Goal: Task Accomplishment & Management: Complete application form

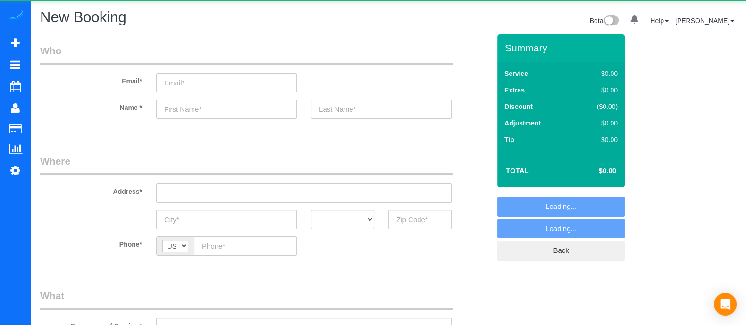
select select "object:5505"
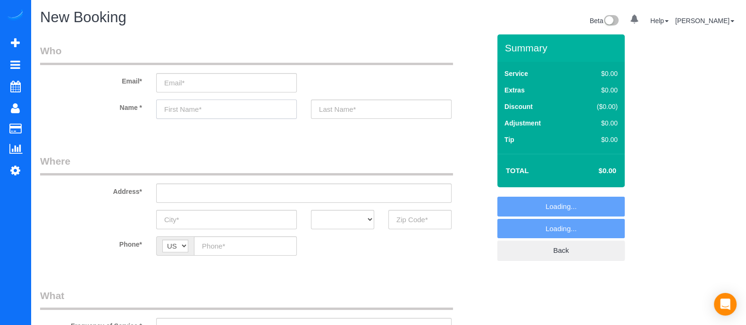
click at [238, 107] on input "text" at bounding box center [226, 109] width 141 height 19
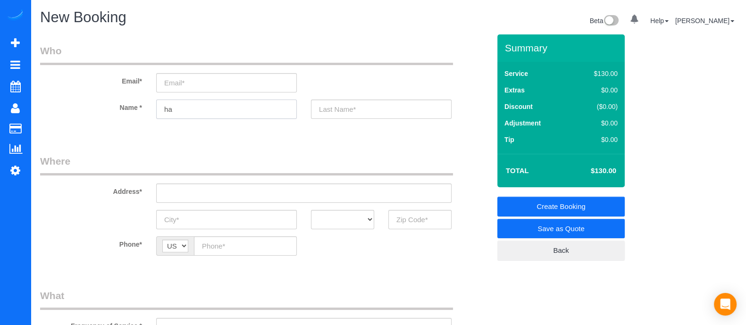
type input "h"
type input "Hansa"
click at [422, 222] on input "3" at bounding box center [419, 219] width 63 height 19
click at [408, 218] on input "30127" at bounding box center [419, 219] width 63 height 19
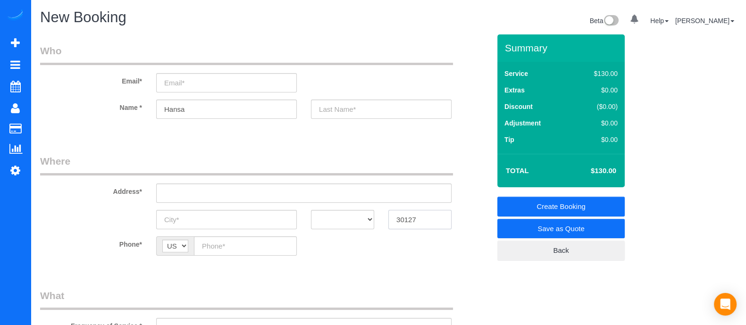
type input "30127"
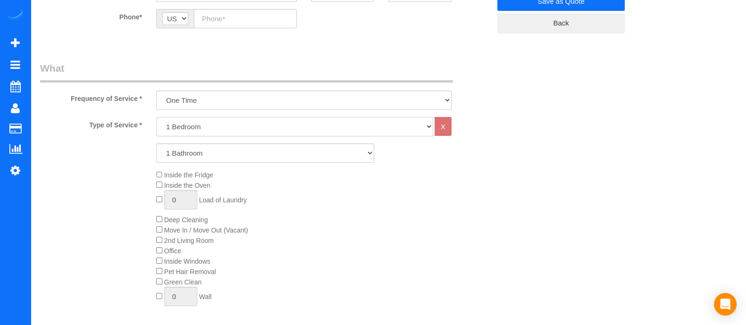
click at [193, 134] on select "1 Bedroom 2 Bedrooms 3 Bedrooms 4 Bedrooms 5 Bedrooms 6 Bedrooms" at bounding box center [294, 126] width 277 height 19
select select "5"
click at [156, 117] on select "1 Bedroom 2 Bedrooms 3 Bedrooms 4 Bedrooms 5 Bedrooms 6 Bedrooms" at bounding box center [294, 126] width 277 height 19
click at [177, 199] on div "Type of Service * 1 Bedroom 2 Bedrooms 3 Bedrooms 4 Bedrooms 5 Bedrooms 6 Bedro…" at bounding box center [265, 223] width 450 height 213
select select "3"
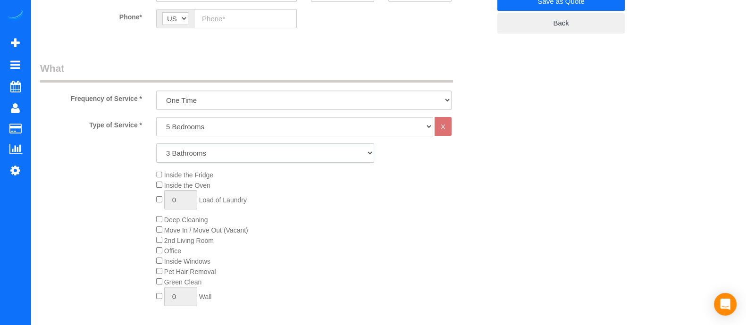
drag, startPoint x: 187, startPoint y: 154, endPoint x: 177, endPoint y: 199, distance: 45.9
click at [156, 143] on select "1 Bathroom 2 Bathrooms 3 Bathrooms 4 Bathrooms 5 Bathrooms 6 Bathrooms" at bounding box center [265, 152] width 218 height 19
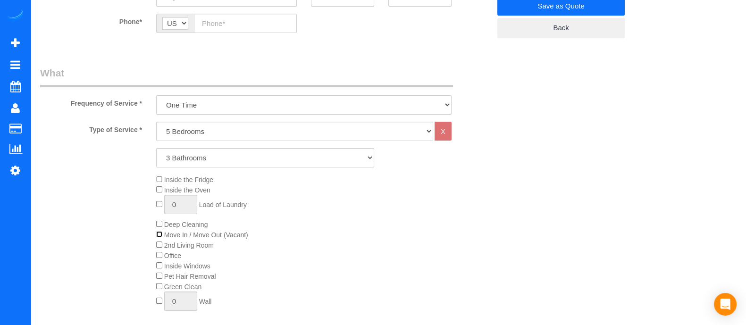
scroll to position [0, 0]
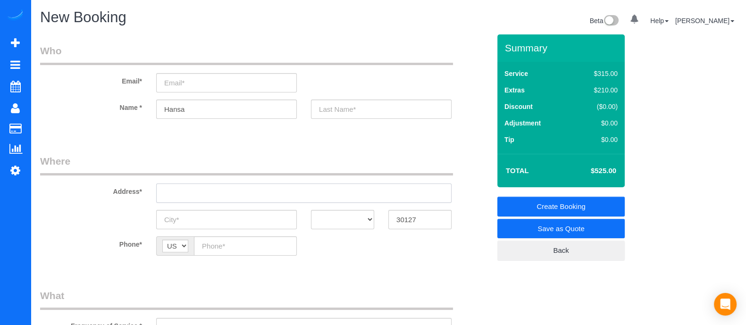
click at [235, 188] on input "text" at bounding box center [303, 193] width 295 height 19
click at [236, 188] on input "text" at bounding box center [303, 193] width 295 height 19
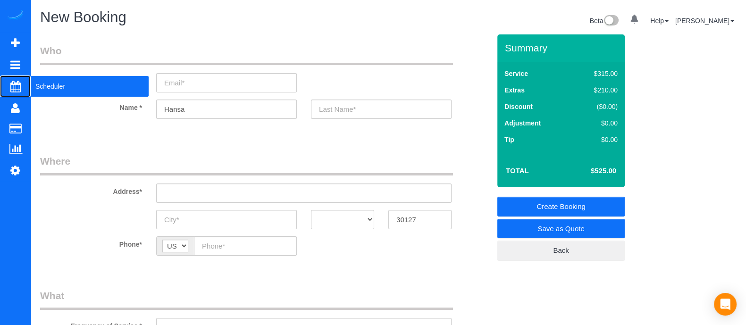
click at [40, 82] on span "Scheduler" at bounding box center [90, 86] width 118 height 22
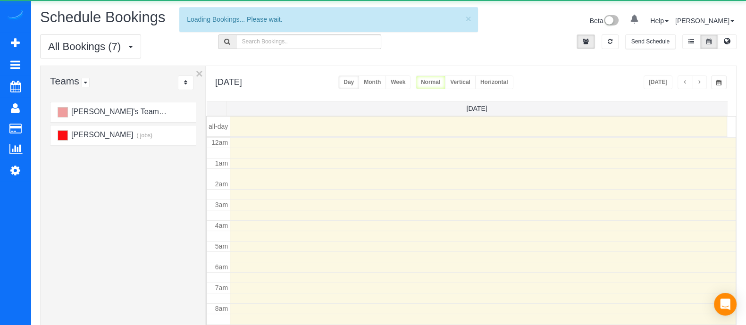
scroll to position [124, 0]
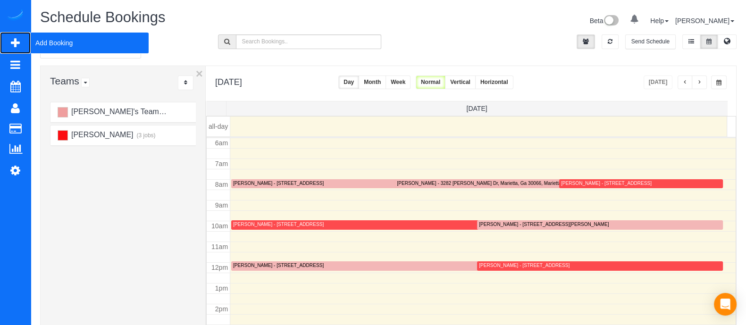
click at [56, 36] on span "Add Booking" at bounding box center [90, 43] width 118 height 22
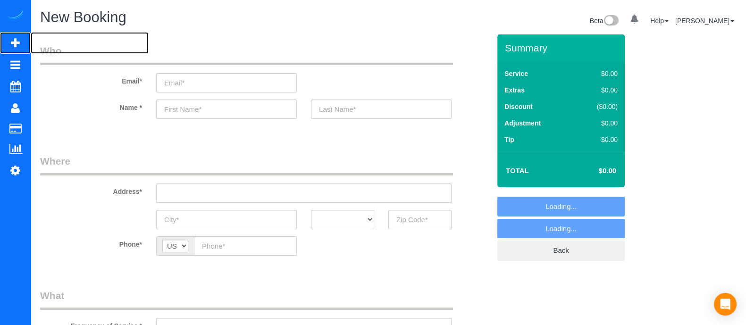
select select "object:6171"
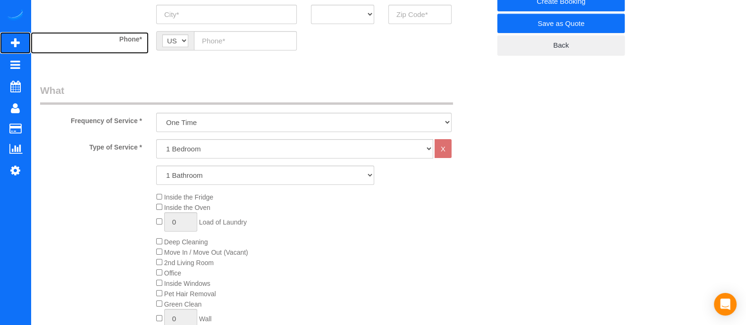
scroll to position [251, 0]
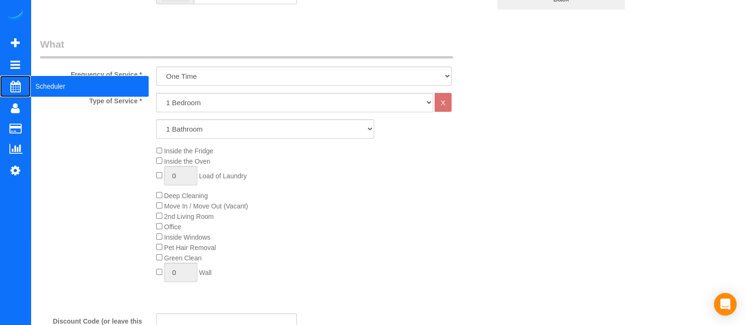
click at [51, 76] on span "Scheduler" at bounding box center [90, 86] width 118 height 22
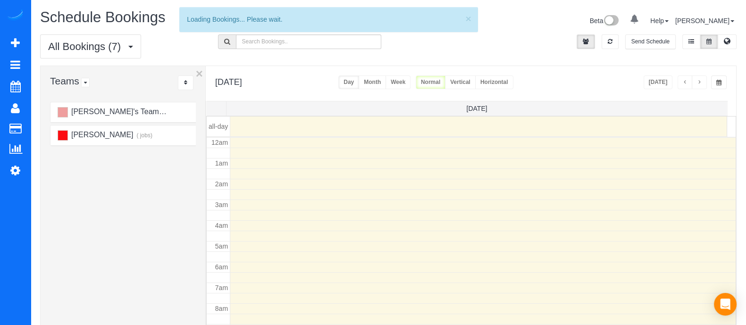
scroll to position [124, 0]
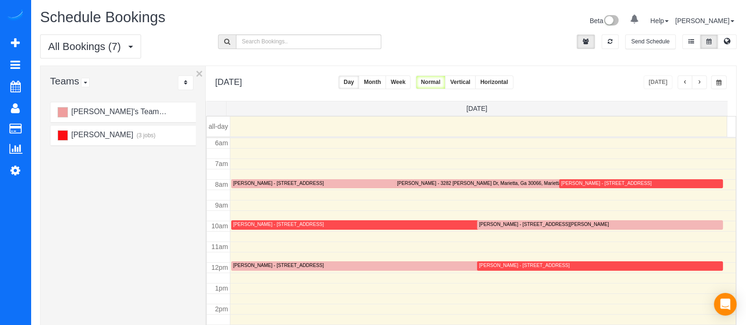
click at [695, 81] on button "button" at bounding box center [699, 82] width 15 height 14
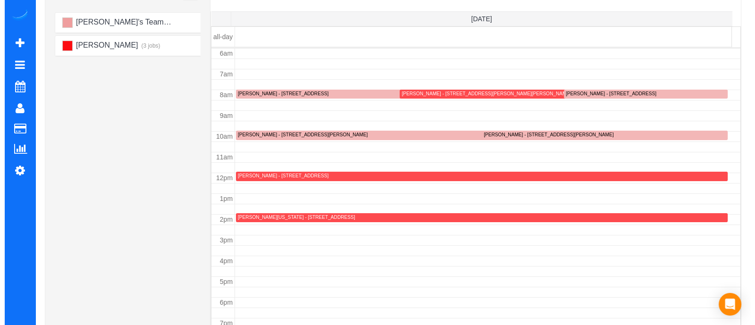
scroll to position [90, 0]
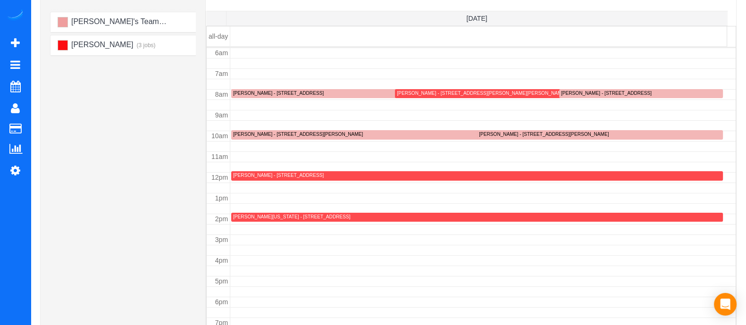
click at [164, 118] on div "[PERSON_NAME]'s Team (4 jobs) [PERSON_NAME] (3 jobs)" at bounding box center [125, 197] width 151 height 377
click at [125, 177] on div "[PERSON_NAME]'s Team (4 jobs) [PERSON_NAME] (3 jobs)" at bounding box center [125, 197] width 151 height 377
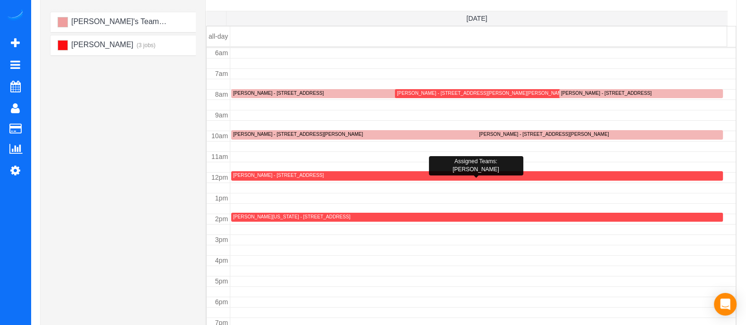
click at [324, 177] on div "[PERSON_NAME] - [STREET_ADDRESS]" at bounding box center [278, 175] width 91 height 6
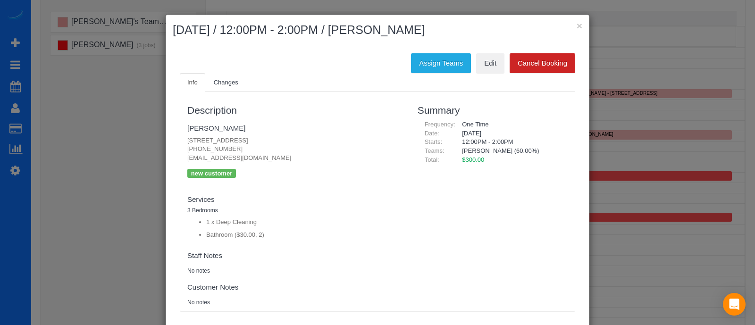
click at [580, 27] on div "× [DATE] / 12:00PM - 2:00PM / [PERSON_NAME]" at bounding box center [378, 31] width 424 height 32
click at [577, 26] on button "×" at bounding box center [580, 26] width 6 height 10
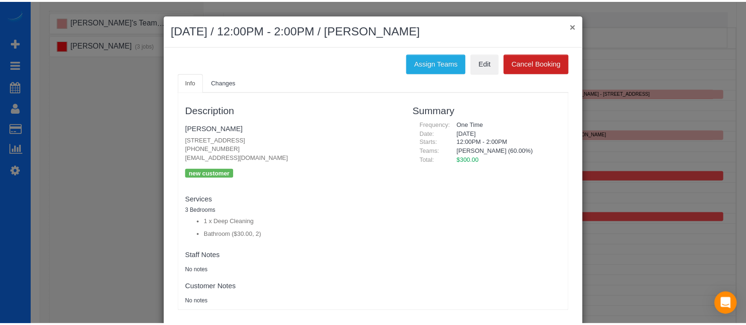
scroll to position [99, 0]
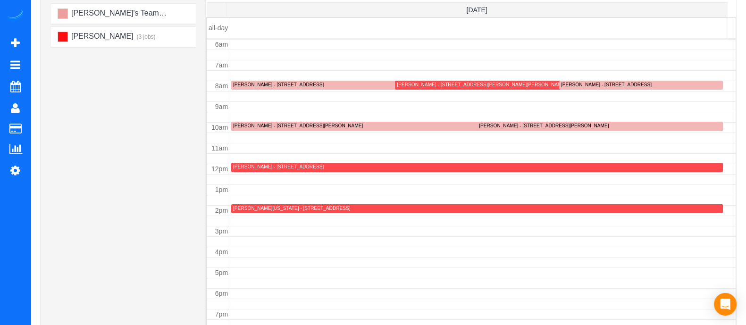
drag, startPoint x: 720, startPoint y: 139, endPoint x: 749, endPoint y: 129, distance: 30.4
click at [746, 129] on html "0 Beta Your Notifications You have 0 alerts Add Booking Bookings Active Booking…" at bounding box center [373, 63] width 746 height 325
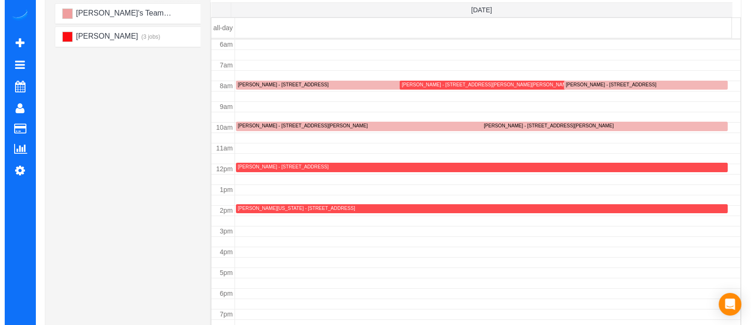
scroll to position [0, 0]
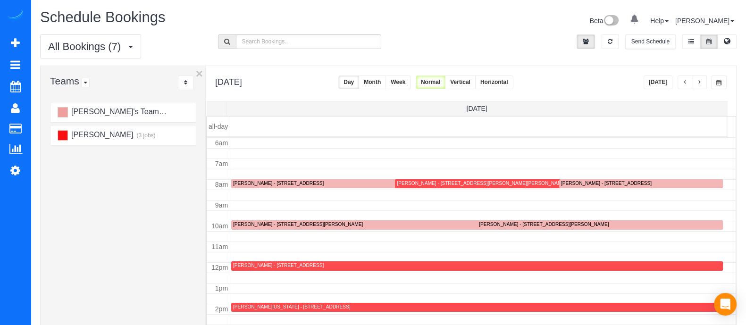
click at [386, 81] on button "Month" at bounding box center [372, 82] width 27 height 14
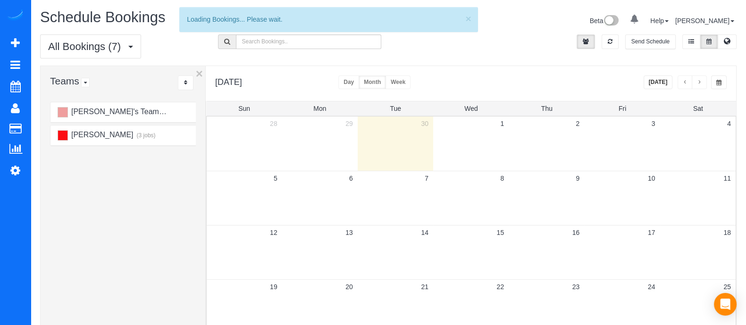
click at [406, 81] on button "Week" at bounding box center [398, 82] width 25 height 14
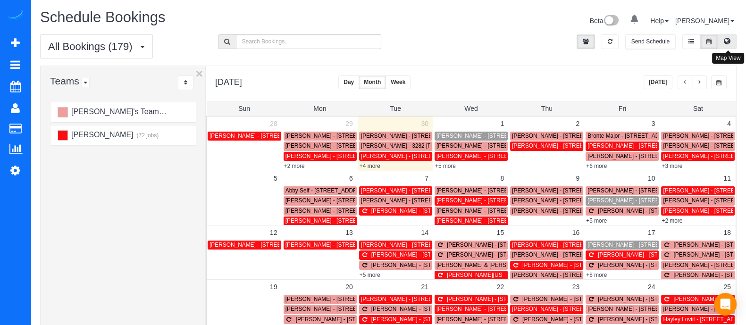
click at [726, 43] on icon at bounding box center [727, 41] width 7 height 6
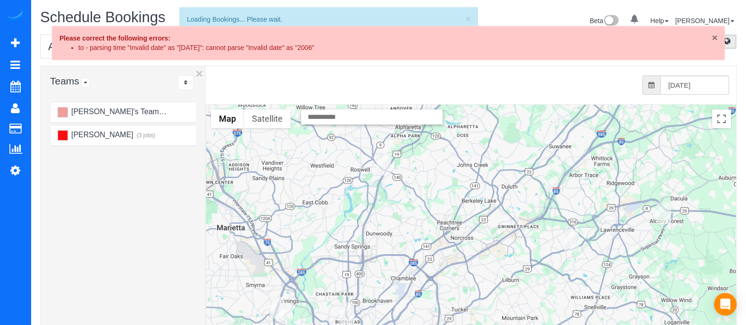
click at [715, 41] on span "×" at bounding box center [715, 37] width 6 height 11
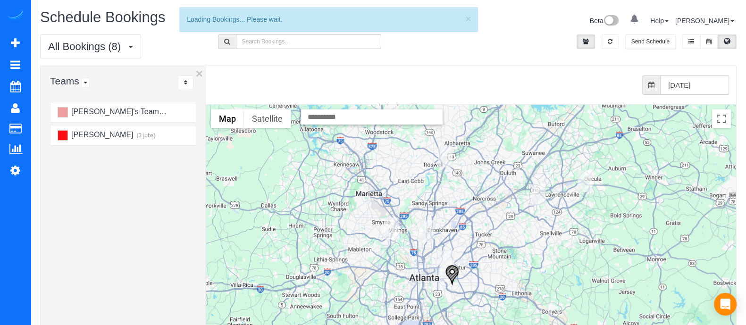
click at [390, 219] on img "10/01/2025 8:00AM - Robin Kozlowski - 4796 Ivy Ridge Dr Se, Atlanta, Ga 30339, …" at bounding box center [391, 229] width 15 height 22
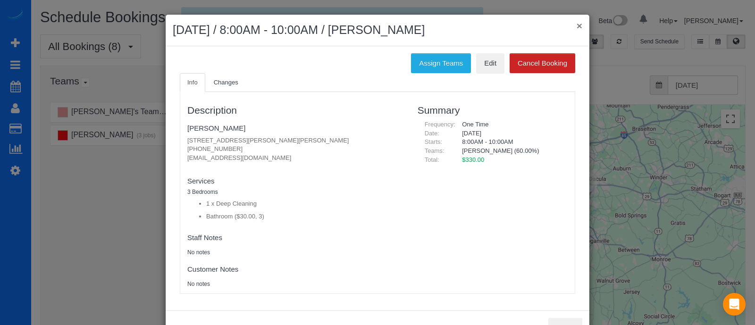
click at [577, 25] on button "×" at bounding box center [580, 26] width 6 height 10
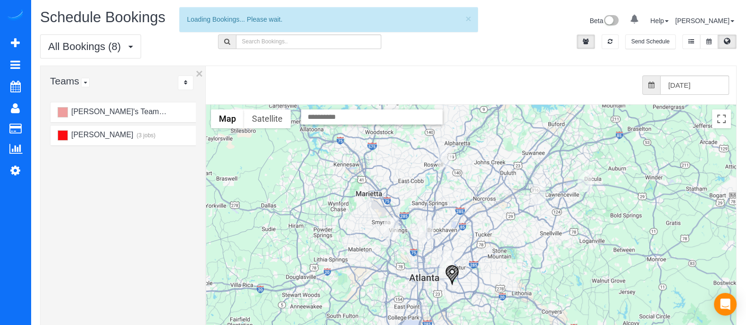
click at [455, 273] on img "10/01/2025 8:00AM - Arslan Tazeem - 2020 Mcafee Road, Decatur, GA 30032" at bounding box center [452, 275] width 14 height 21
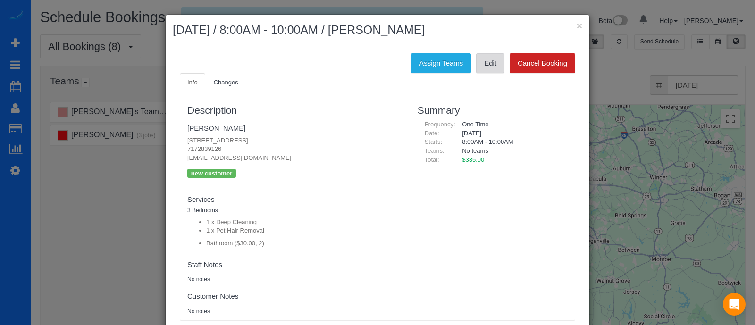
click at [491, 67] on link "Edit" at bounding box center [490, 63] width 28 height 20
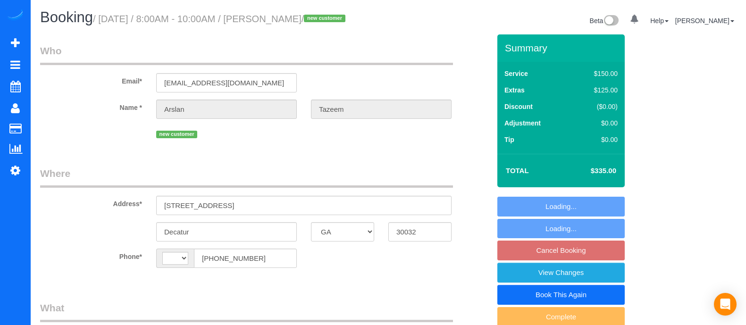
select select "GA"
select select "number:3"
select select "number:6"
select select "object:406"
select select "2"
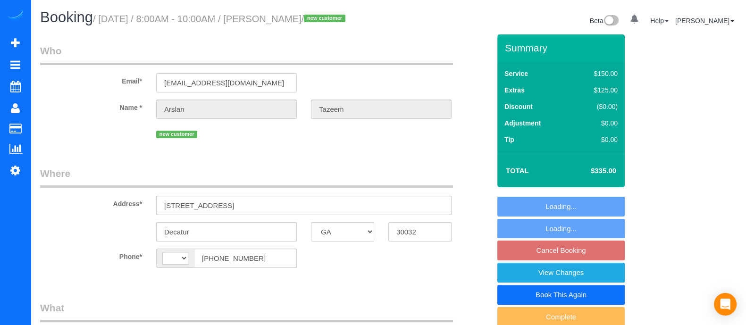
select select "object:484"
select select "string:[GEOGRAPHIC_DATA]"
select select "spot1"
select select "2"
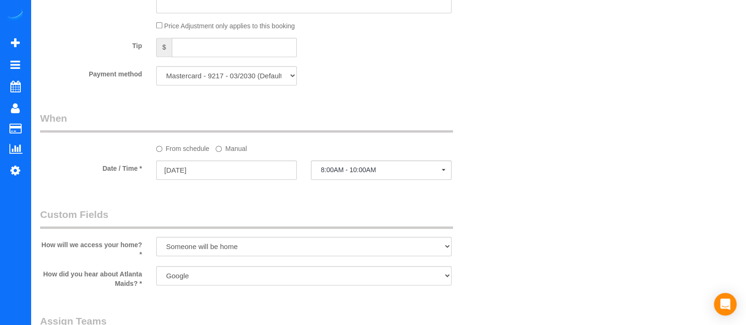
scroll to position [690, 0]
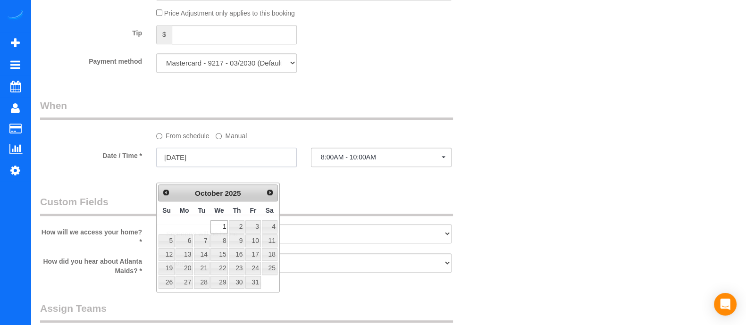
click at [281, 164] on input "[DATE]" at bounding box center [226, 157] width 141 height 19
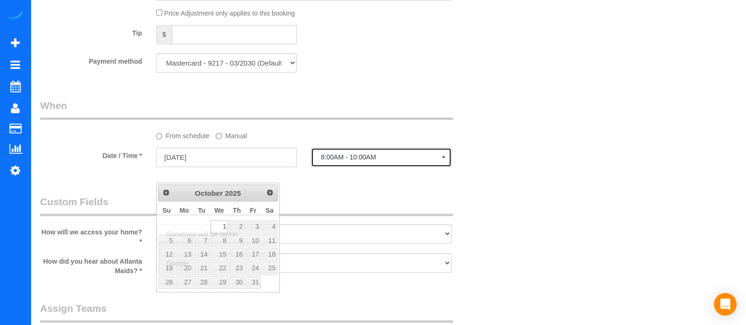
click at [341, 167] on button "8:00AM - 10:00AM" at bounding box center [381, 157] width 141 height 19
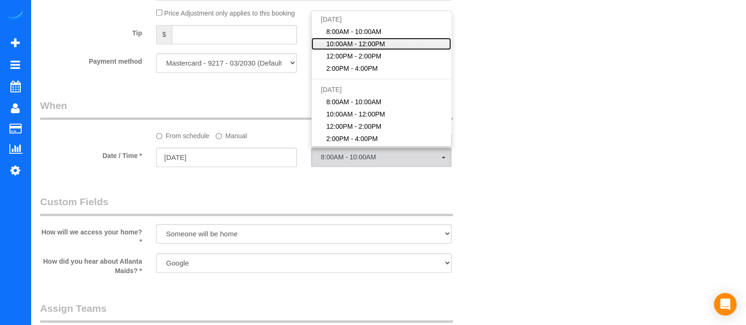
click at [366, 49] on span "10:00AM - 12:00PM" at bounding box center [356, 43] width 59 height 9
select select "spot2"
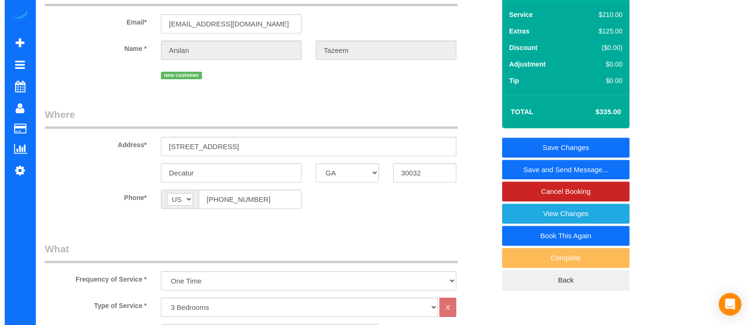
scroll to position [0, 0]
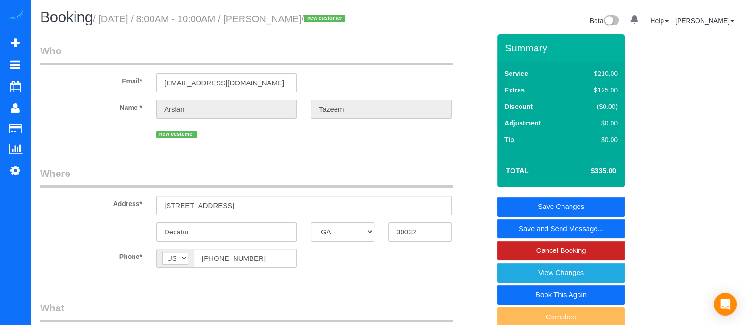
click at [512, 239] on link "Save and Send Message..." at bounding box center [560, 229] width 127 height 20
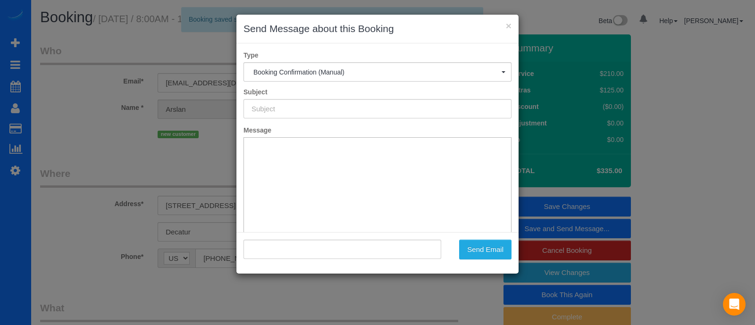
type input "Booking Confirmed!"
type input ""[PERSON_NAME]" <[PERSON_NAME][EMAIL_ADDRESS][DOMAIN_NAME]>"
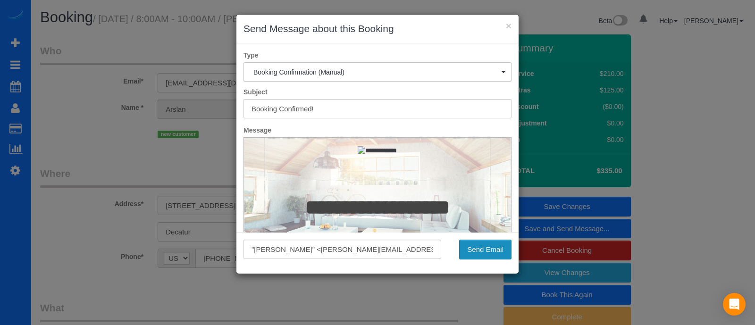
click at [466, 240] on button "Send Email" at bounding box center [485, 250] width 52 height 20
click at [469, 245] on div "Send Email" at bounding box center [483, 250] width 71 height 20
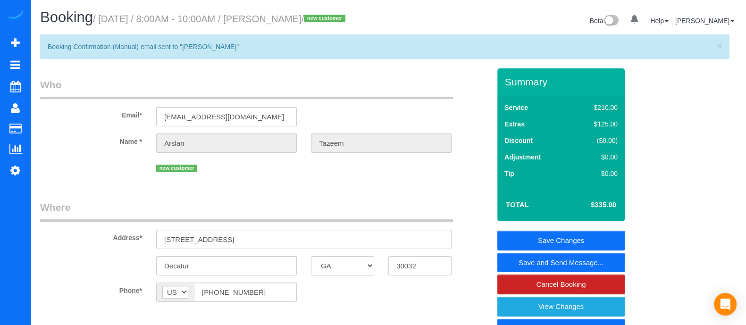
click at [307, 152] on div "Tazeem" at bounding box center [381, 143] width 155 height 19
